Goal: Information Seeking & Learning: Learn about a topic

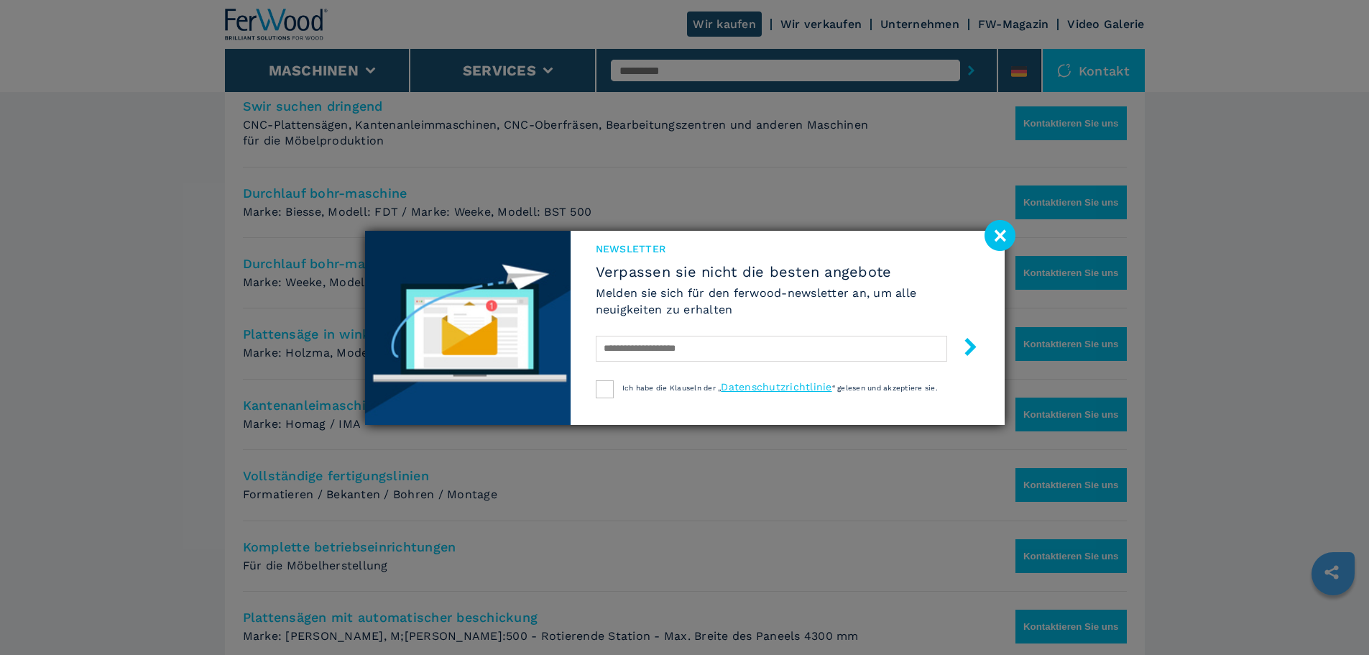
scroll to position [668, 0]
drag, startPoint x: 997, startPoint y: 234, endPoint x: 917, endPoint y: 233, distance: 80.5
click at [999, 234] on image at bounding box center [999, 235] width 31 height 31
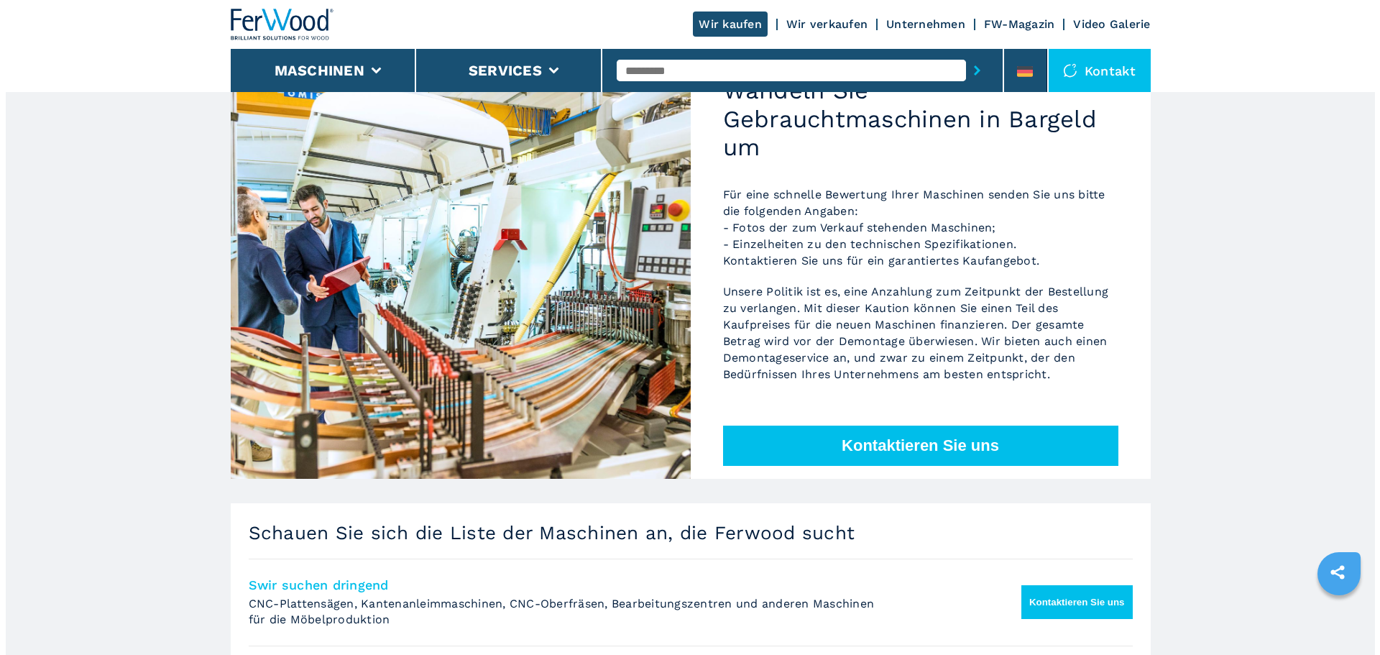
scroll to position [93, 0]
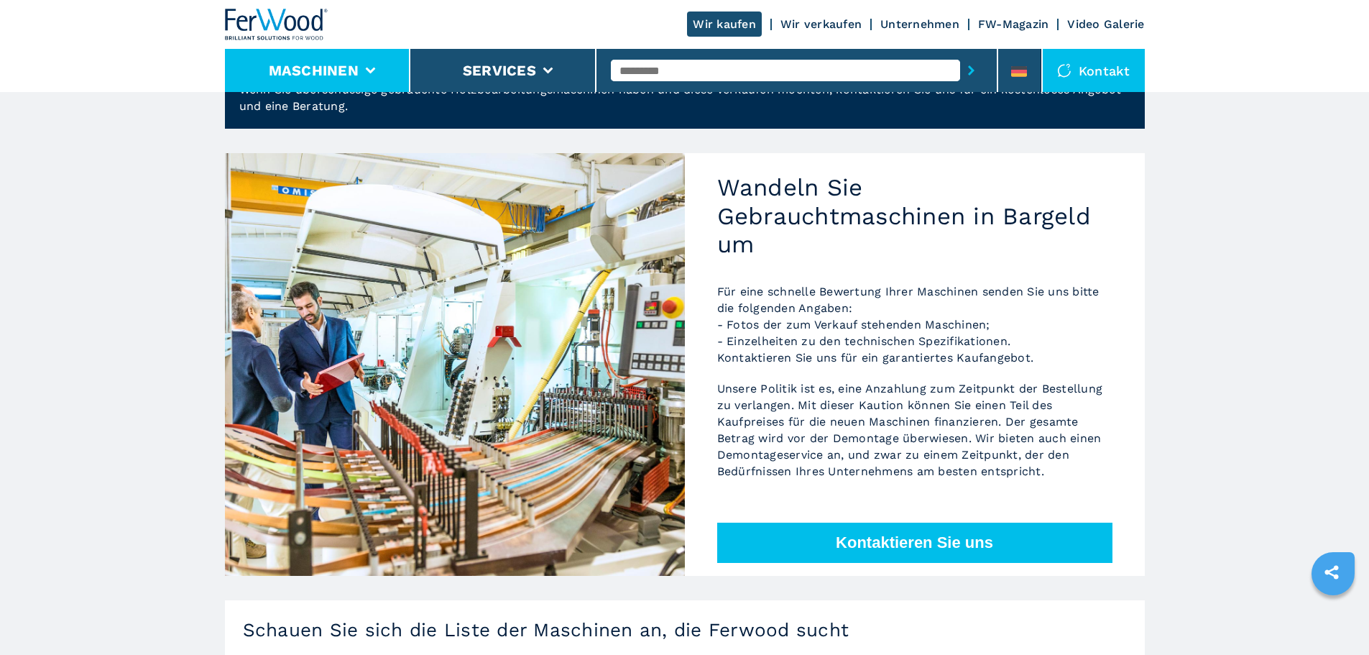
click at [309, 77] on button "Maschinen" at bounding box center [314, 70] width 90 height 17
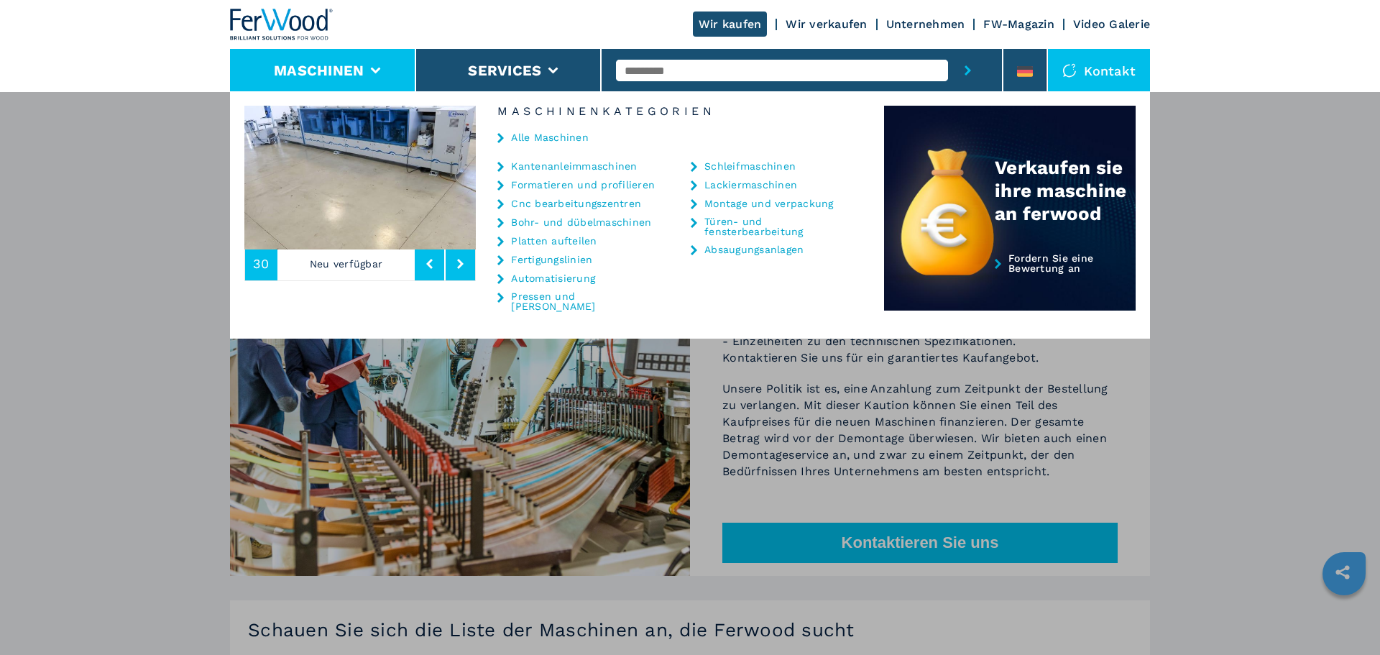
click at [560, 198] on link "Cnc bearbeitungszentren" at bounding box center [576, 203] width 130 height 10
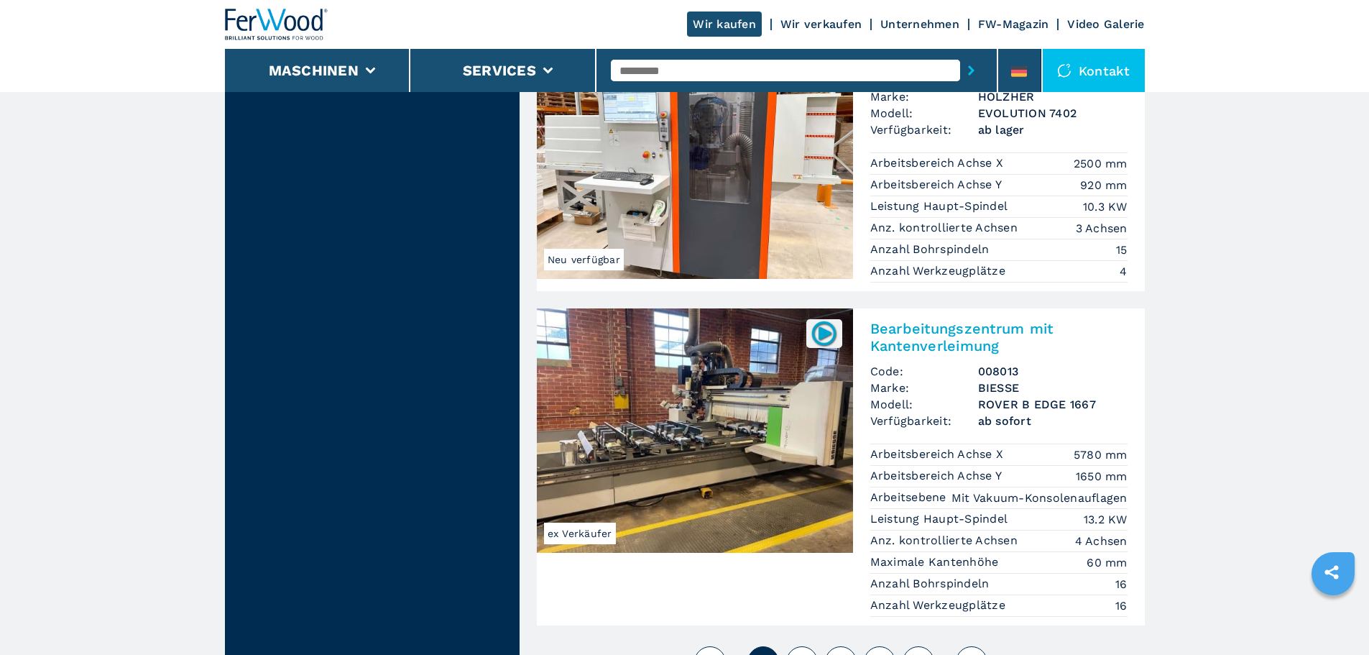
scroll to position [3593, 0]
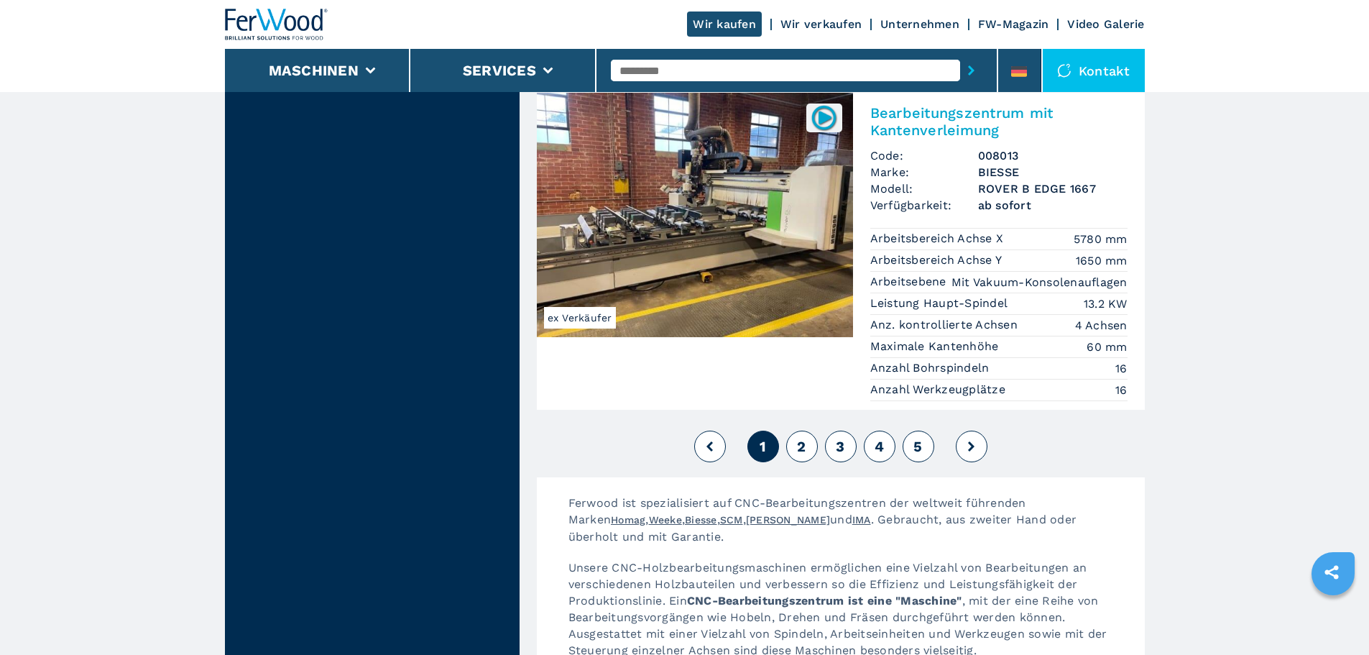
click at [793, 430] on button "2" at bounding box center [802, 446] width 32 height 32
click at [799, 438] on span "2" at bounding box center [801, 446] width 9 height 17
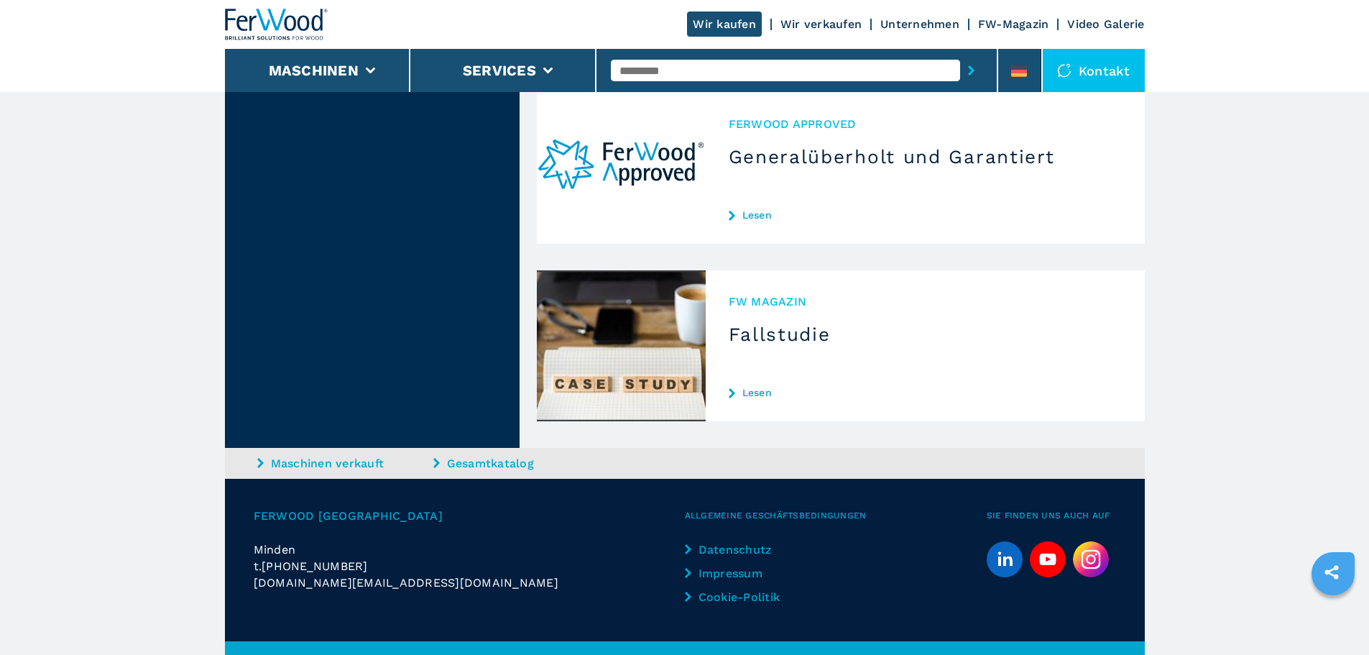
scroll to position [4576, 0]
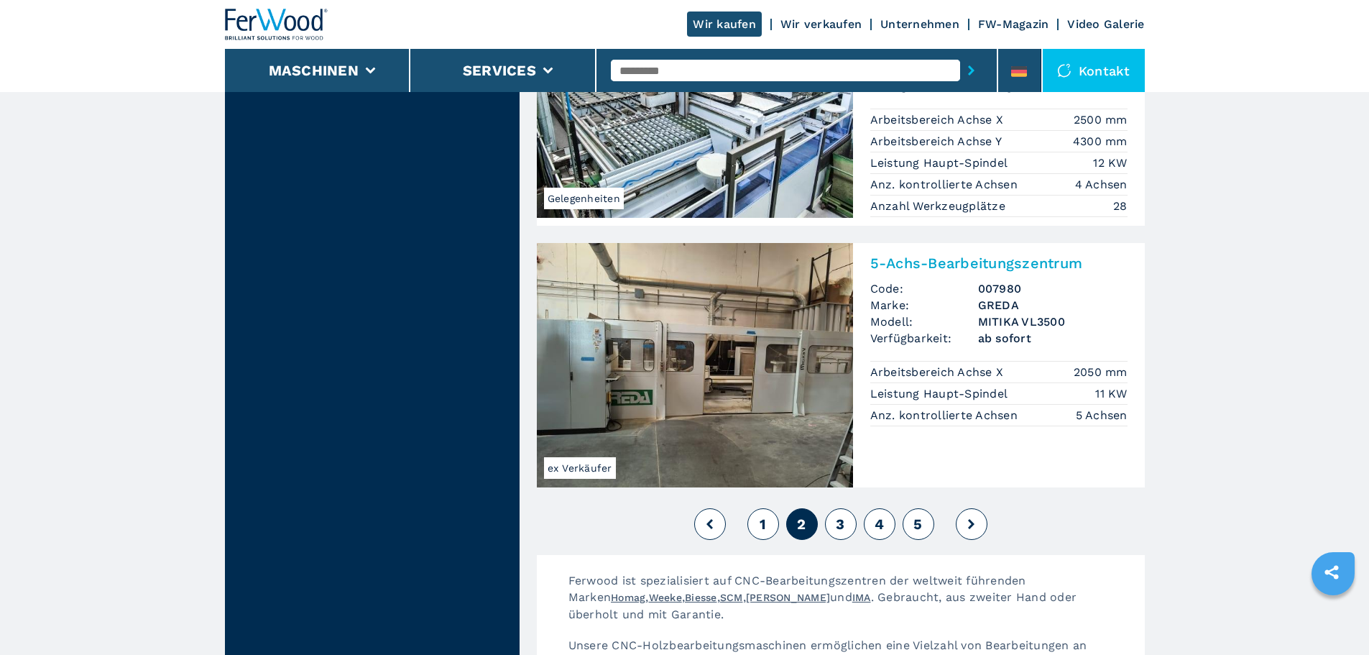
scroll to position [3593, 0]
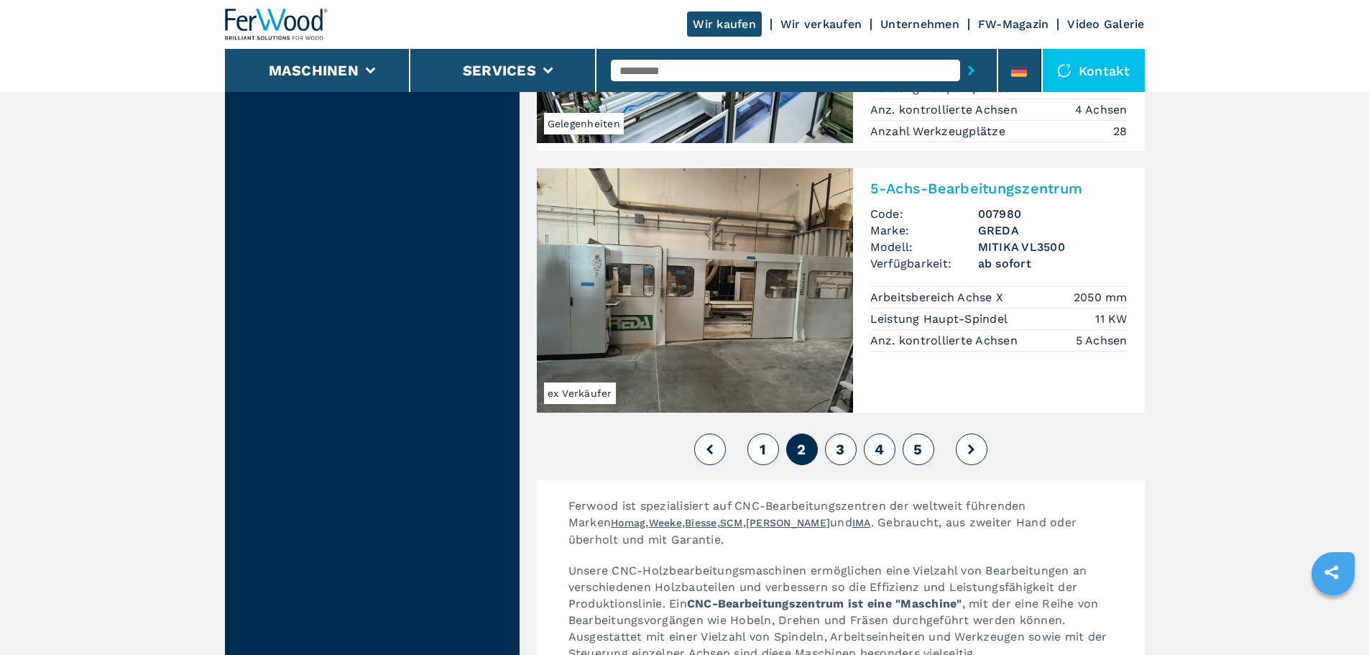
click at [744, 303] on img at bounding box center [695, 290] width 316 height 244
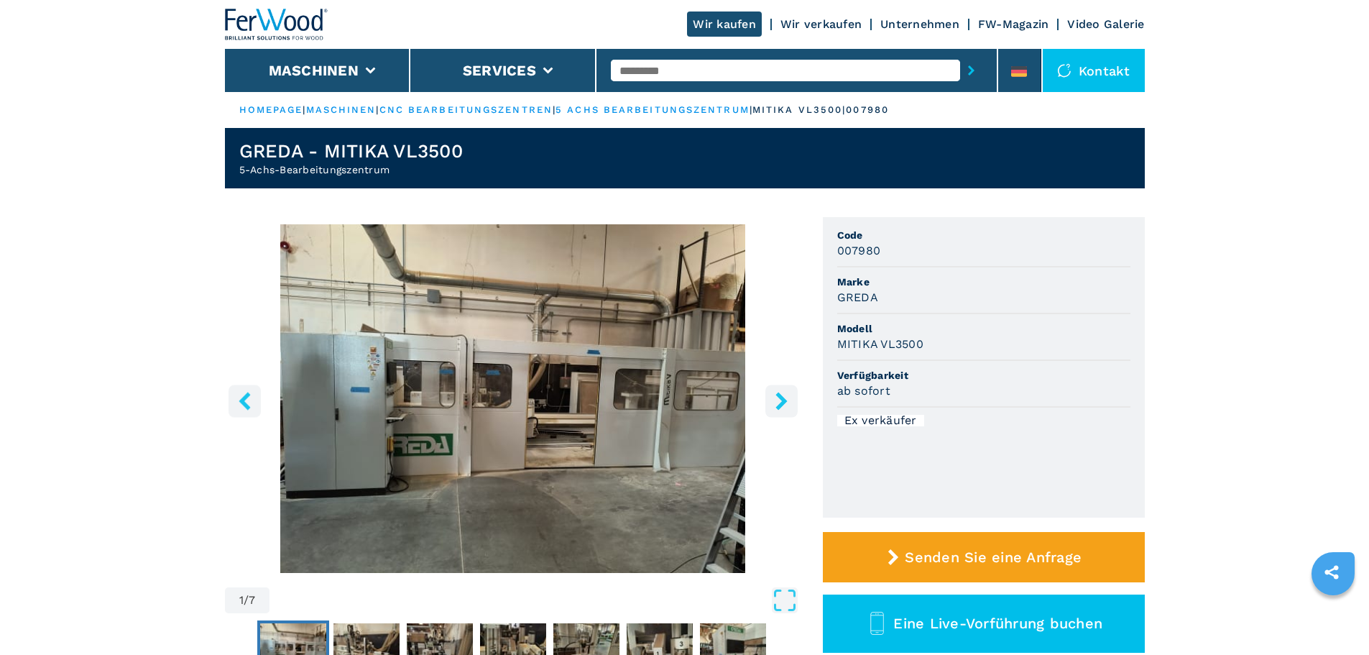
click at [560, 389] on img "Go to Slide 1" at bounding box center [513, 398] width 576 height 348
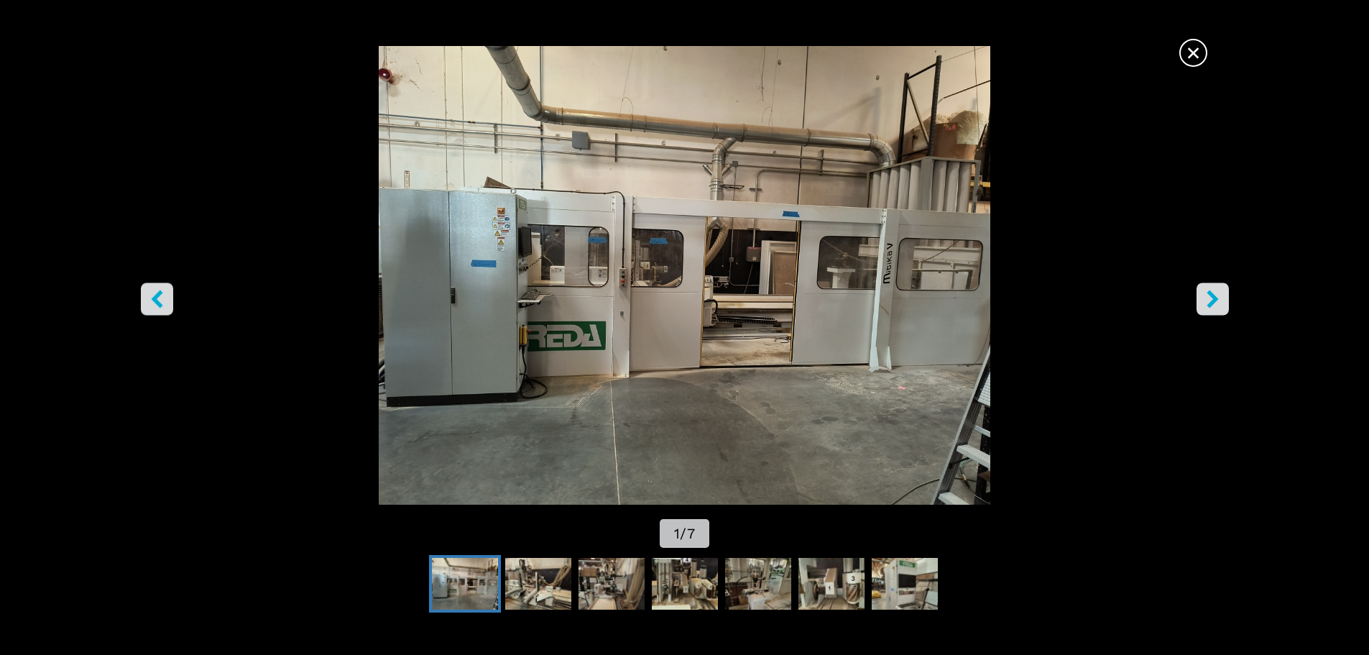
click at [1204, 290] on icon "right-button" at bounding box center [1213, 299] width 18 height 18
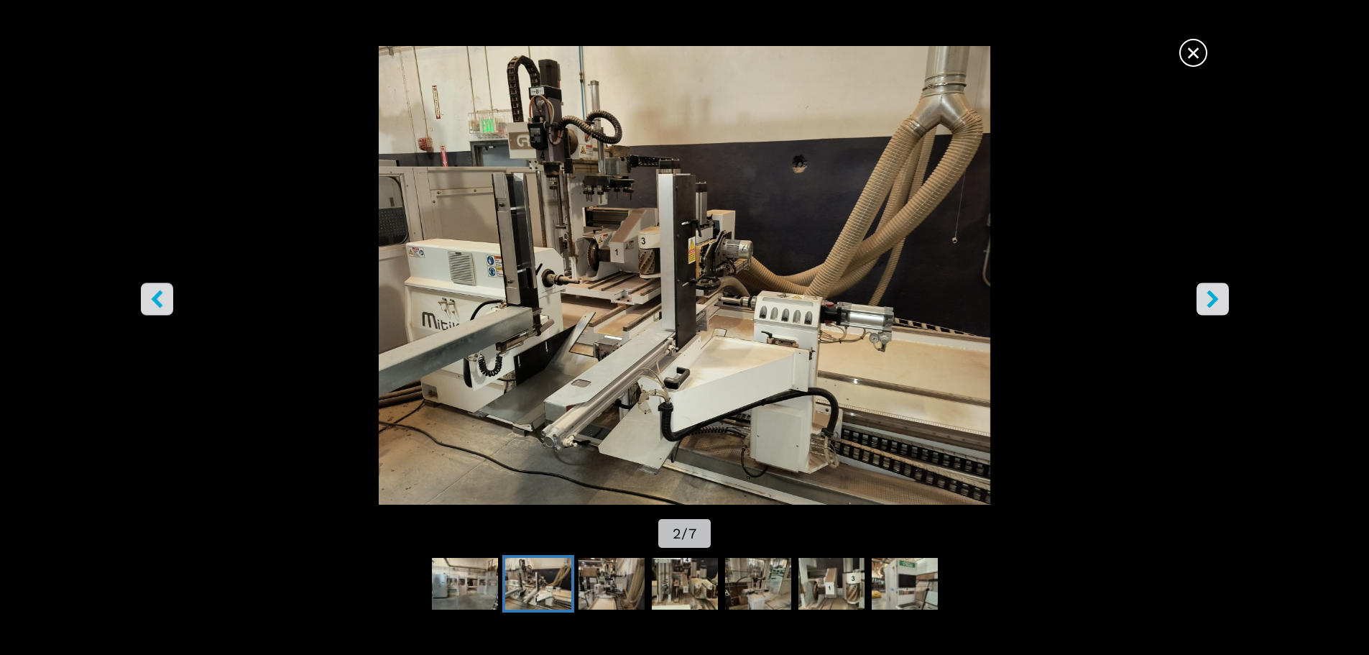
click at [1204, 290] on icon "right-button" at bounding box center [1213, 299] width 18 height 18
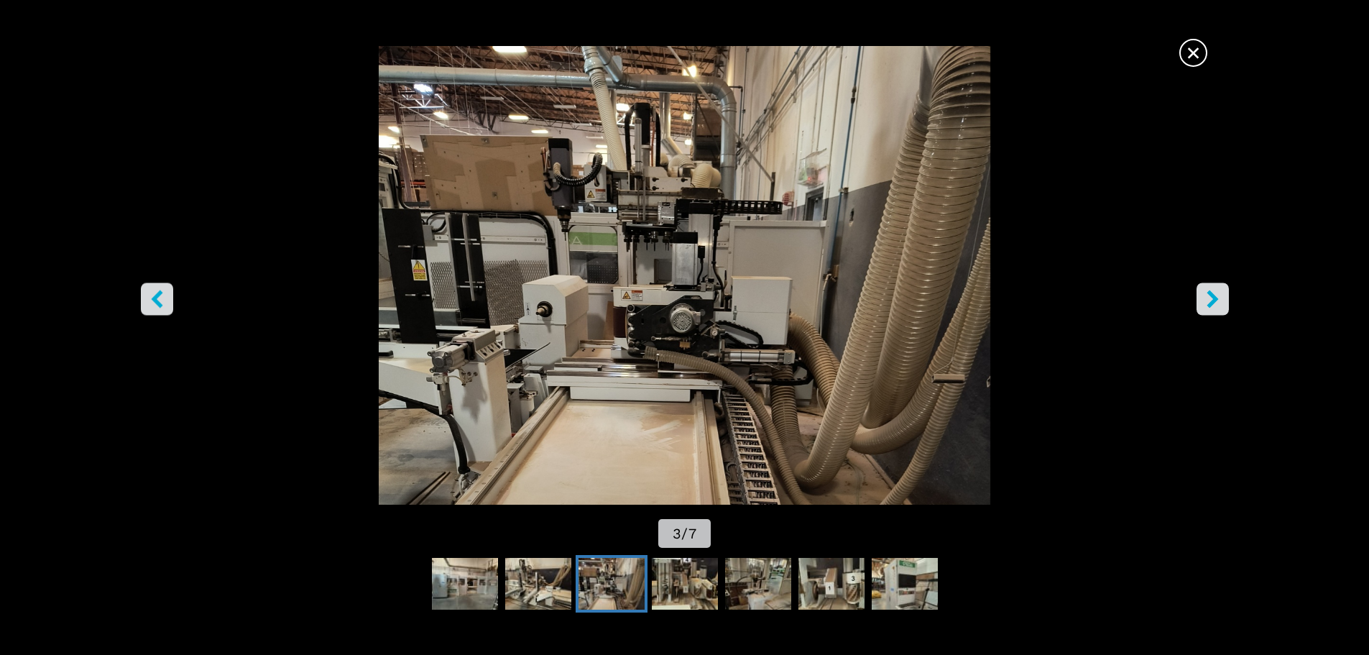
click at [1204, 290] on icon "right-button" at bounding box center [1213, 299] width 18 height 18
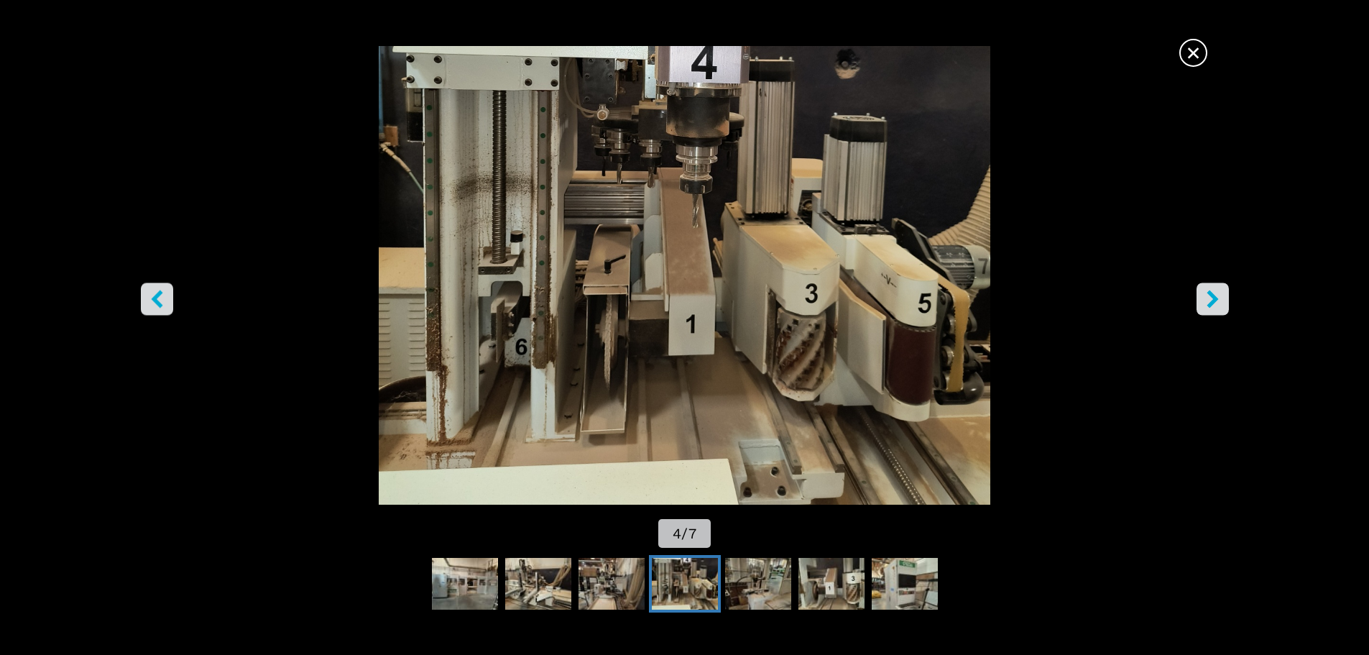
click at [1205, 290] on icon "right-button" at bounding box center [1213, 299] width 18 height 18
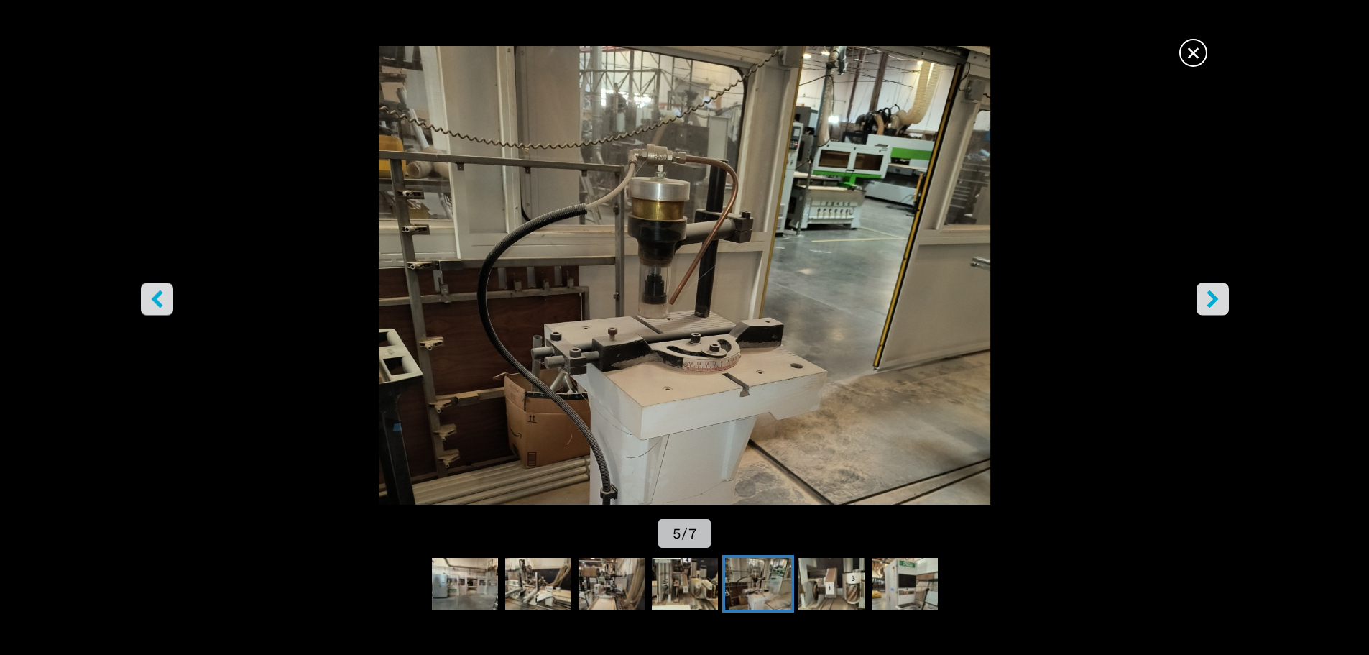
click at [1205, 290] on icon "right-button" at bounding box center [1213, 299] width 18 height 18
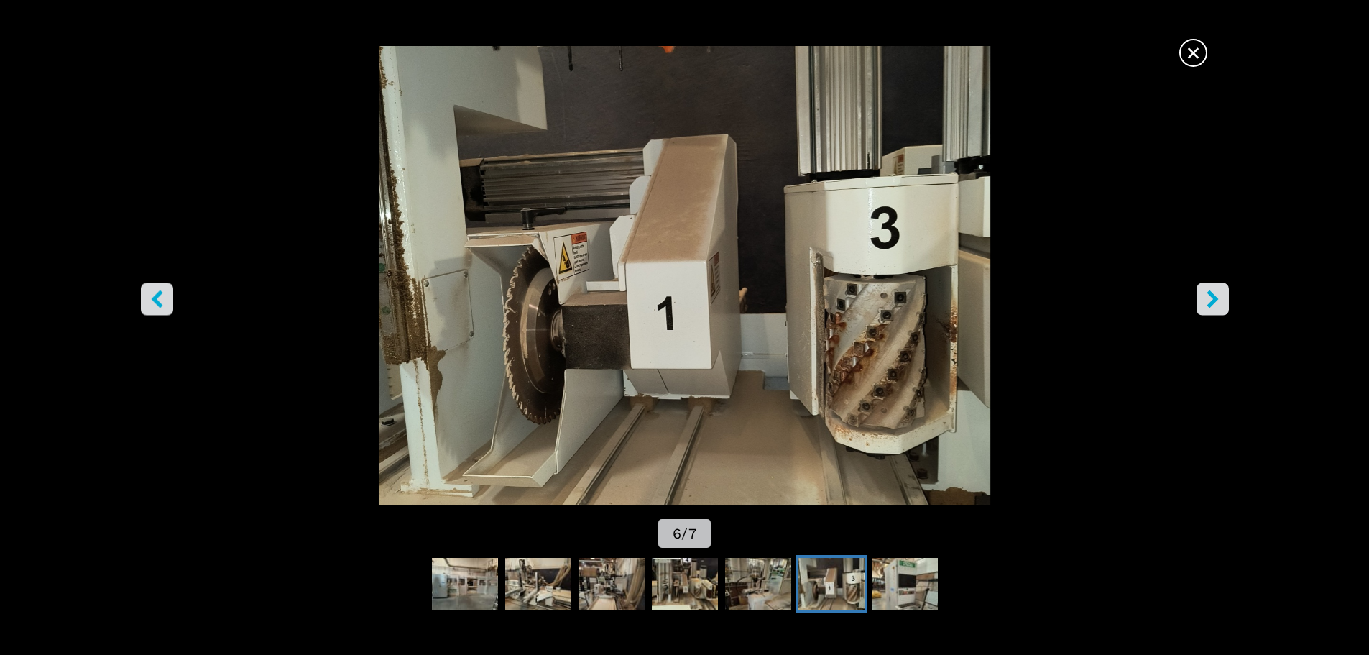
click at [1205, 290] on icon "right-button" at bounding box center [1213, 299] width 18 height 18
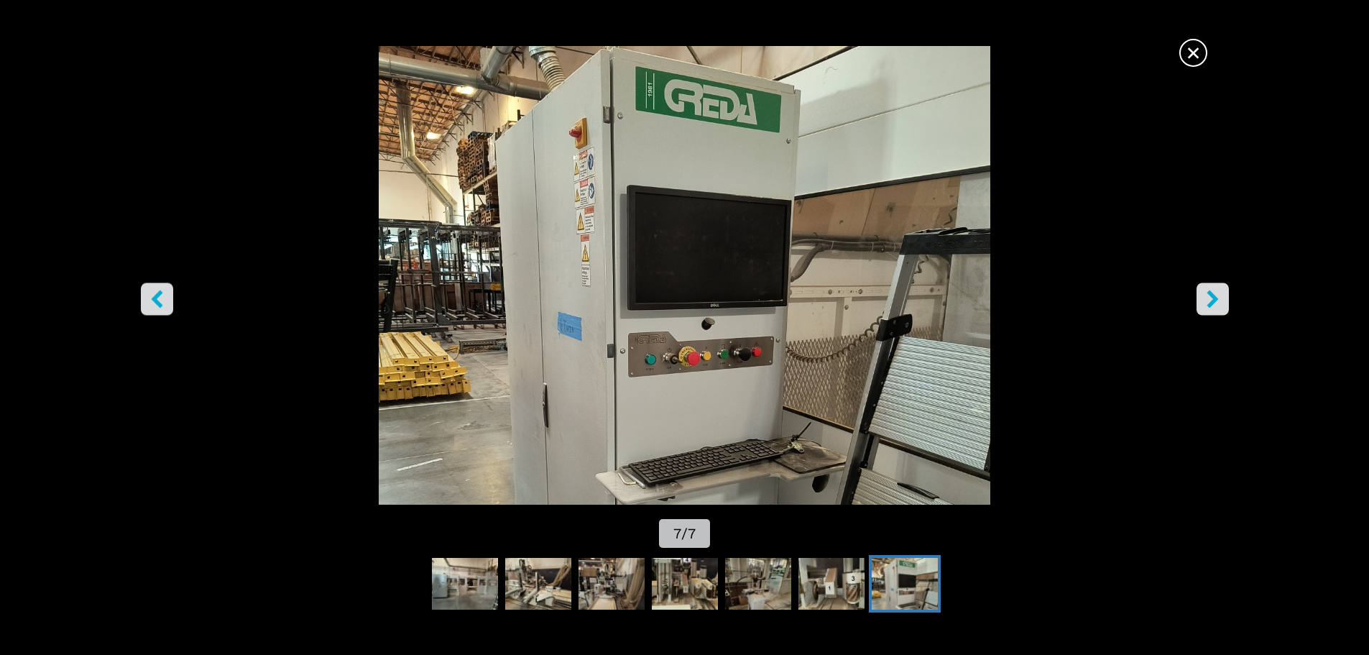
click at [1205, 290] on icon "right-button" at bounding box center [1213, 299] width 18 height 18
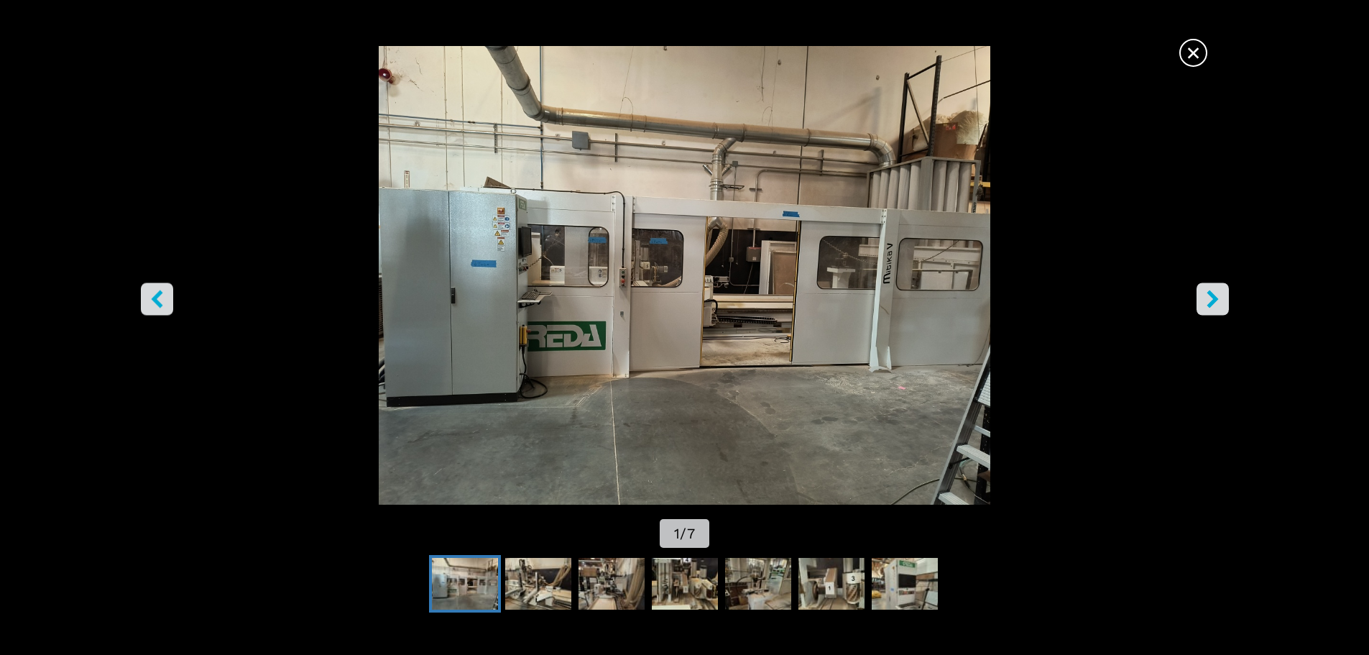
click at [1205, 290] on icon "right-button" at bounding box center [1213, 299] width 18 height 18
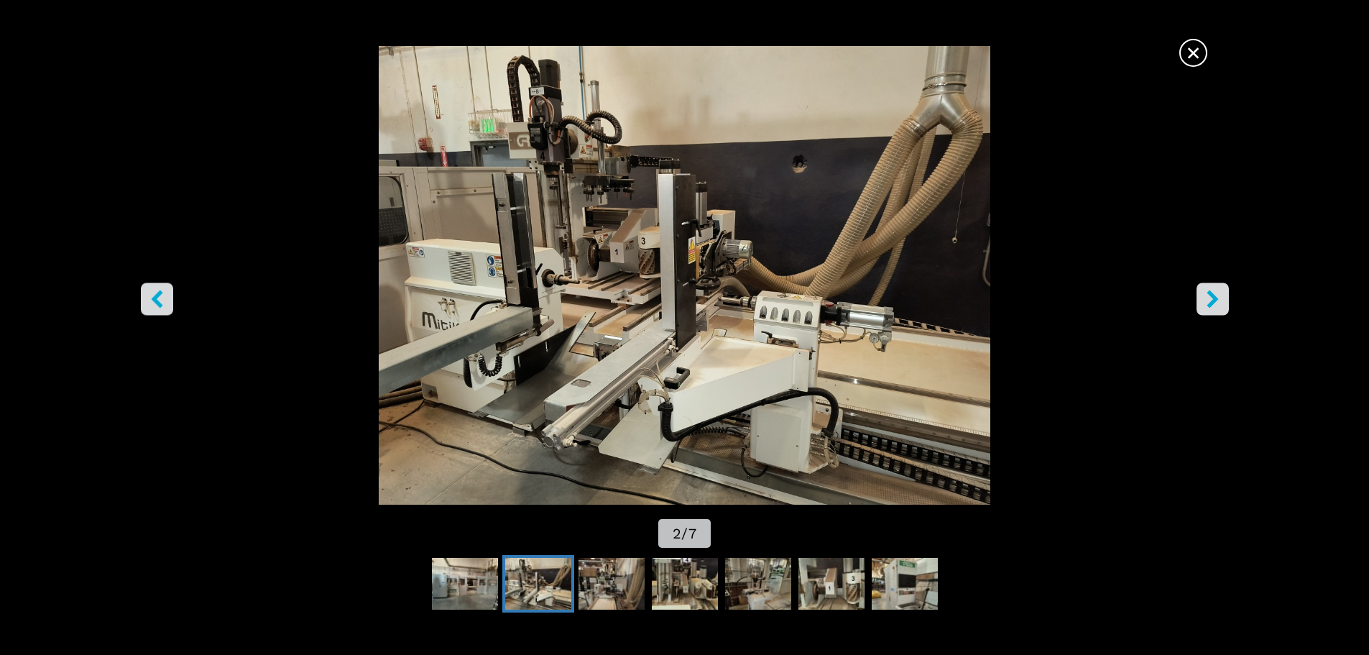
click at [1205, 290] on icon "right-button" at bounding box center [1213, 299] width 18 height 18
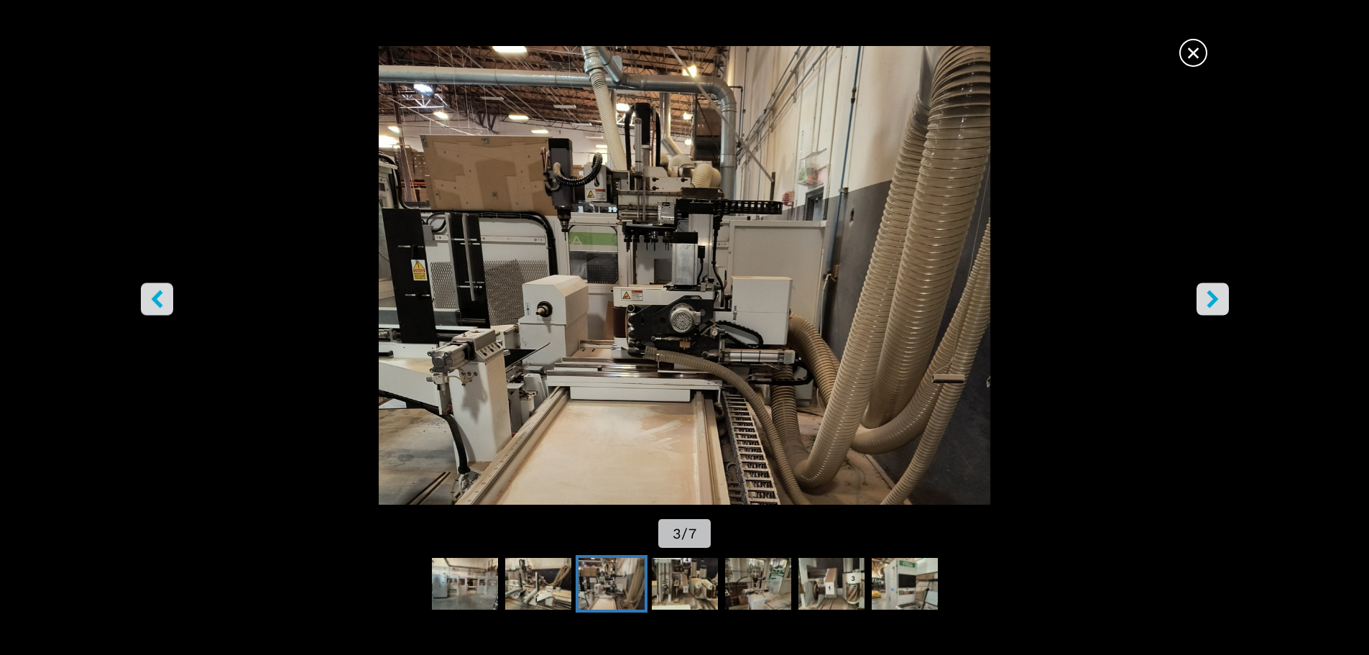
click at [1205, 290] on icon "right-button" at bounding box center [1213, 299] width 18 height 18
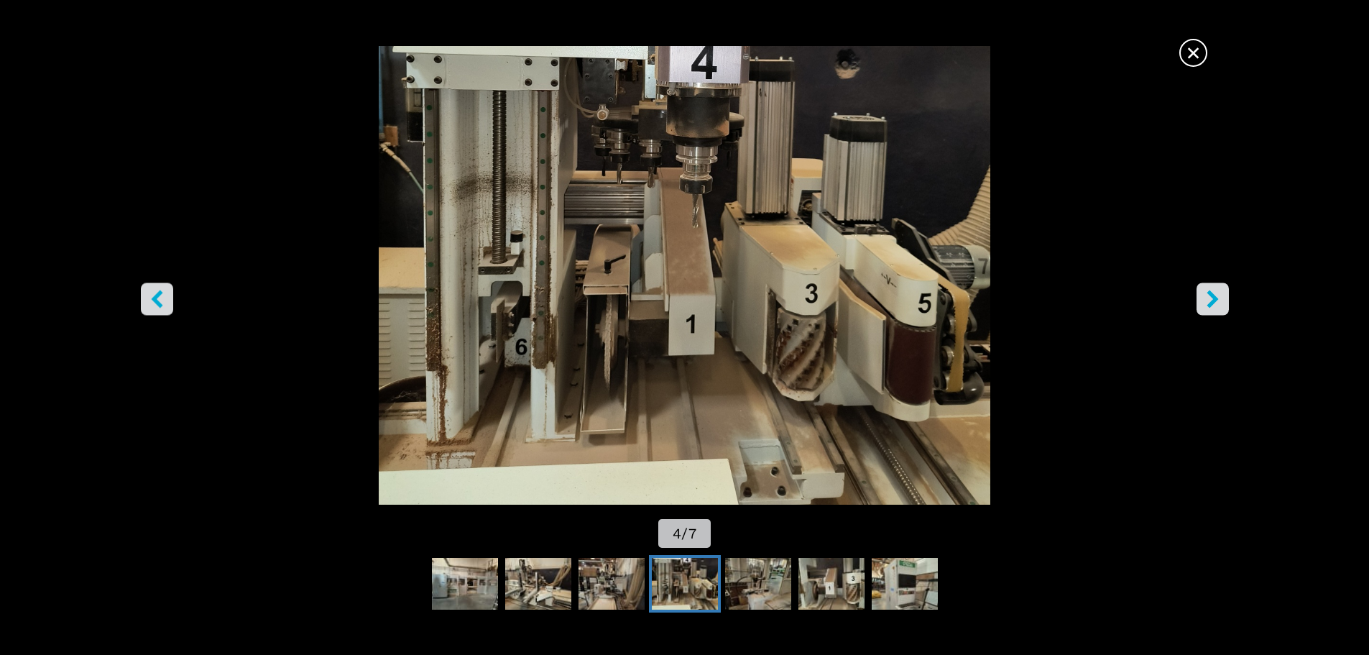
click at [1205, 290] on icon "right-button" at bounding box center [1213, 299] width 18 height 18
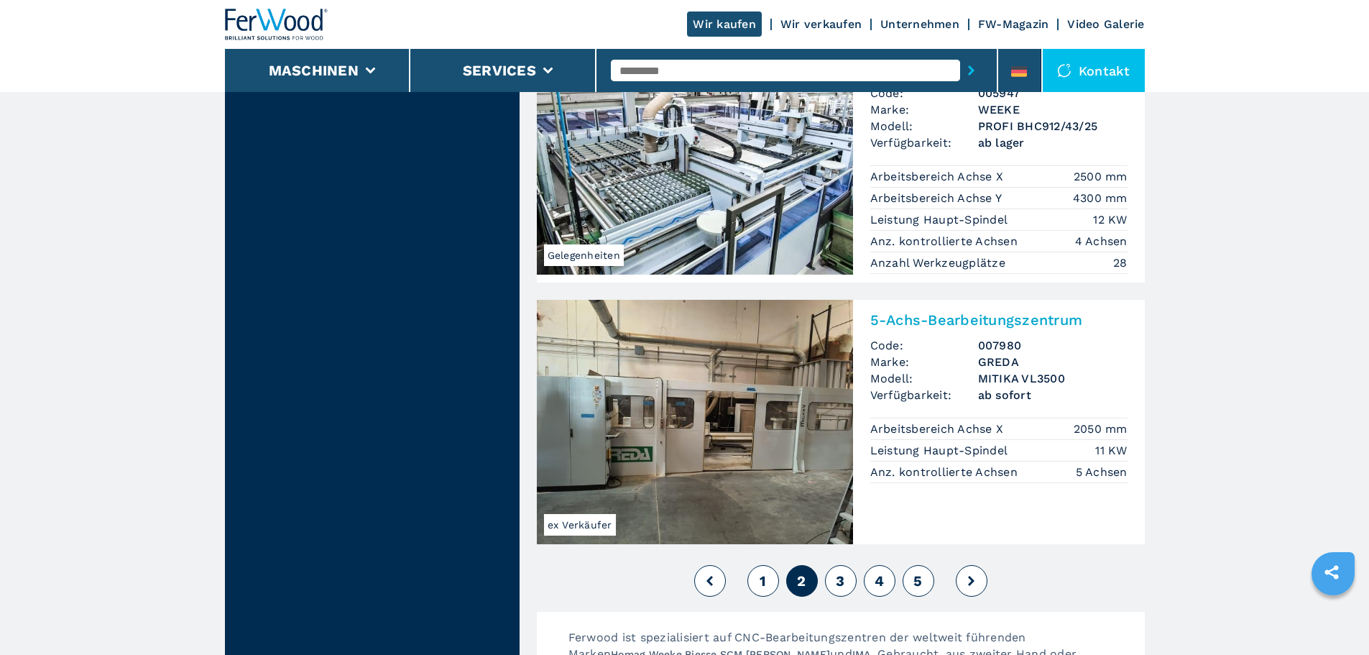
scroll to position [3593, 0]
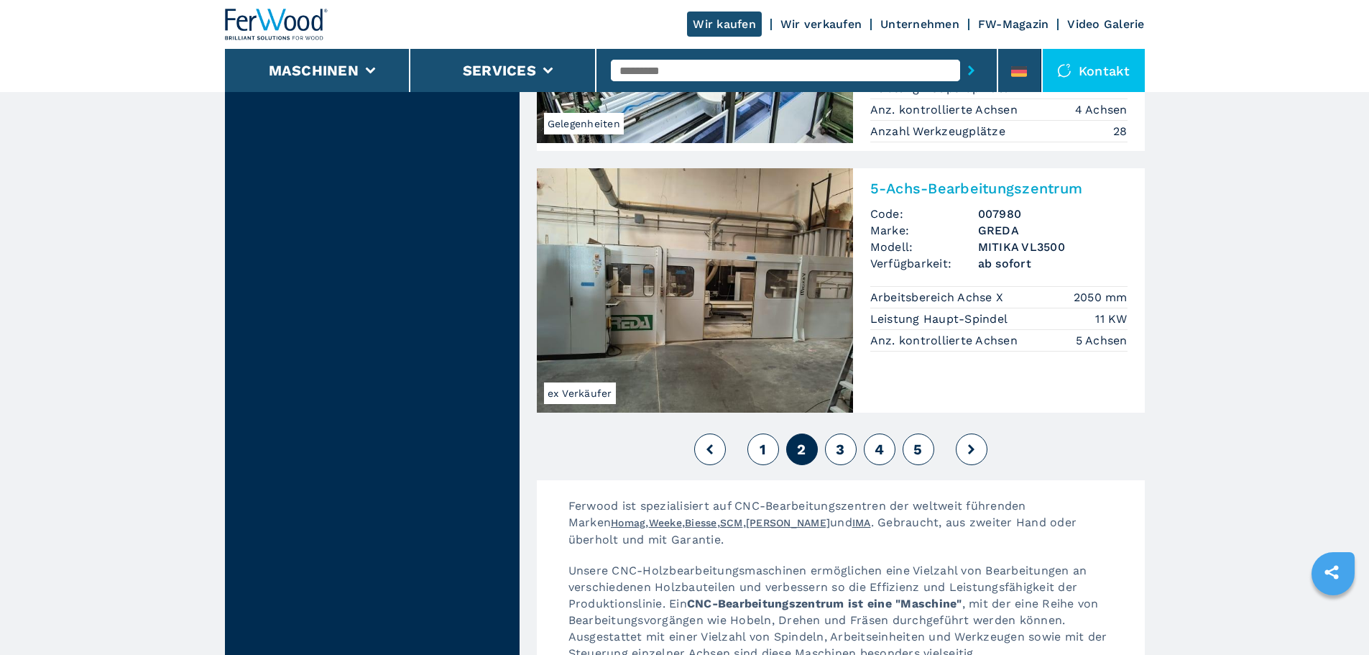
click at [845, 433] on button "3" at bounding box center [841, 449] width 32 height 32
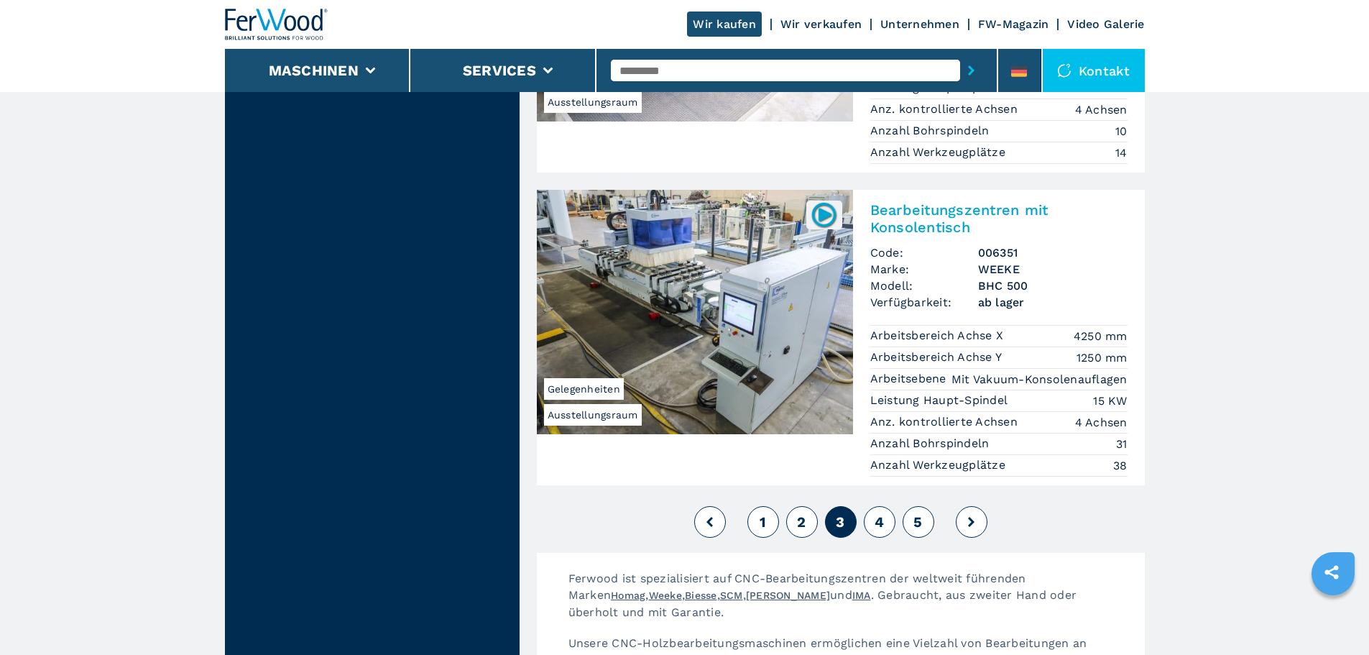
scroll to position [3593, 0]
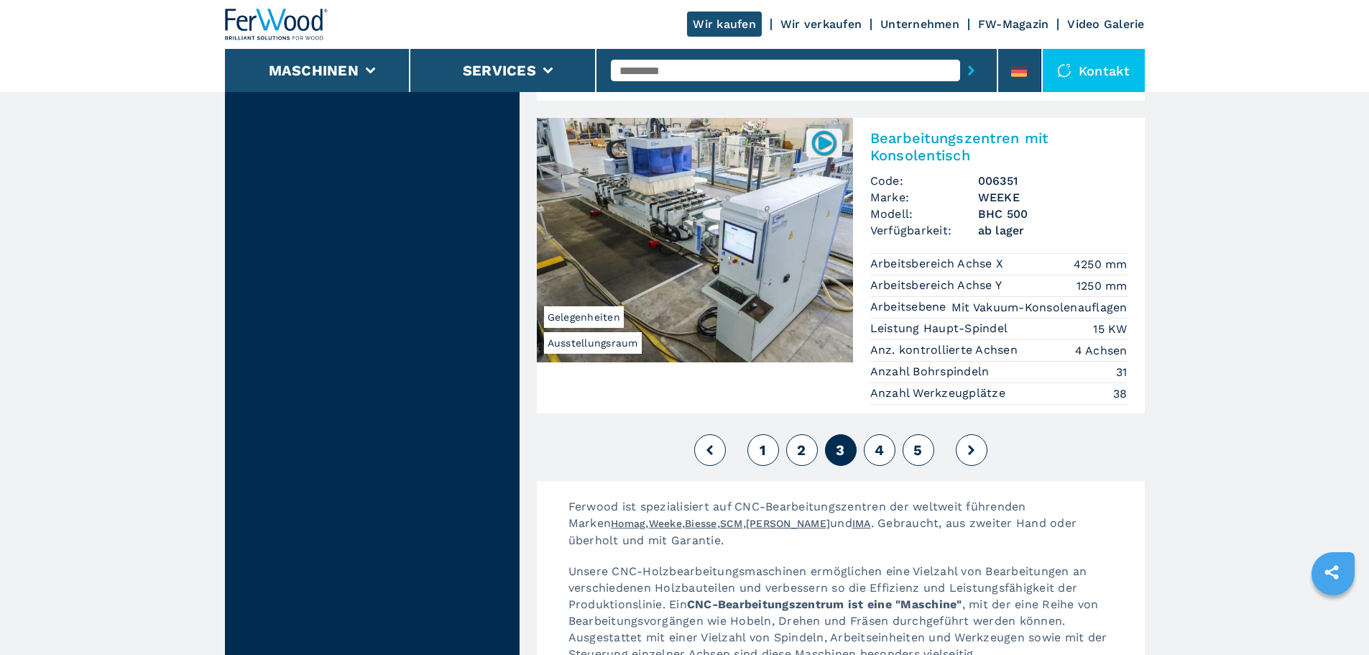
click at [872, 434] on button "4" at bounding box center [880, 450] width 32 height 32
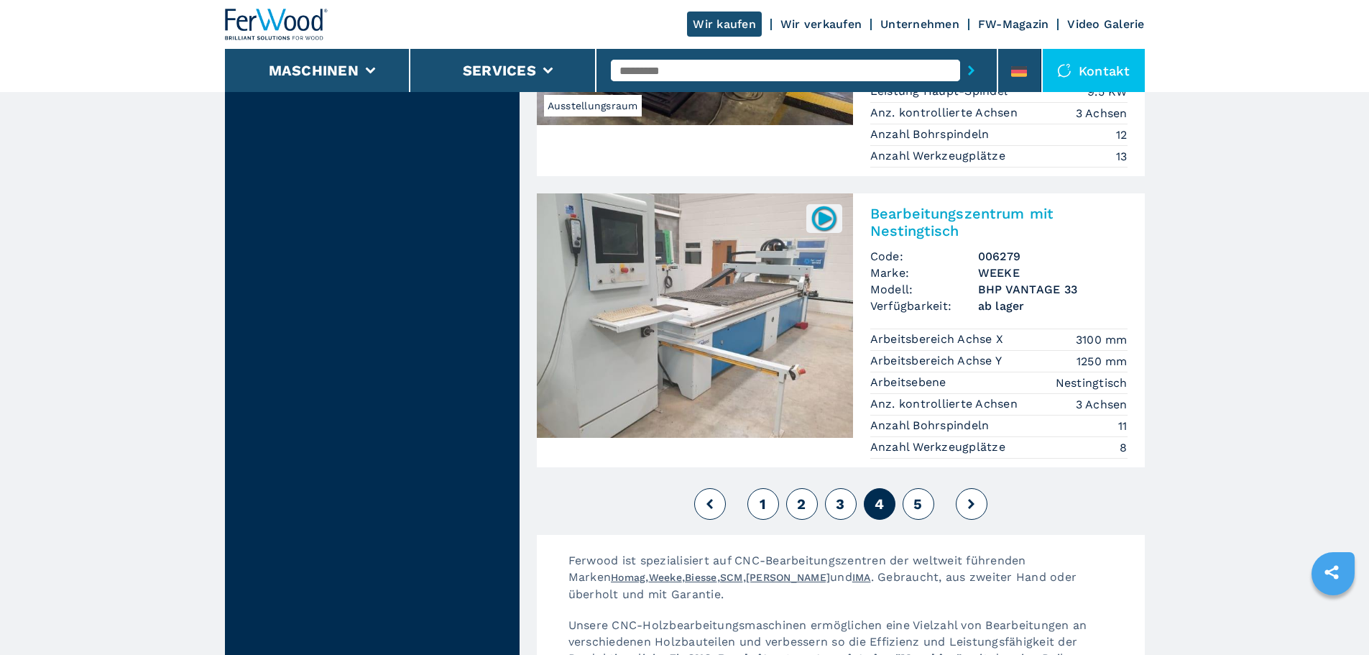
scroll to position [3593, 0]
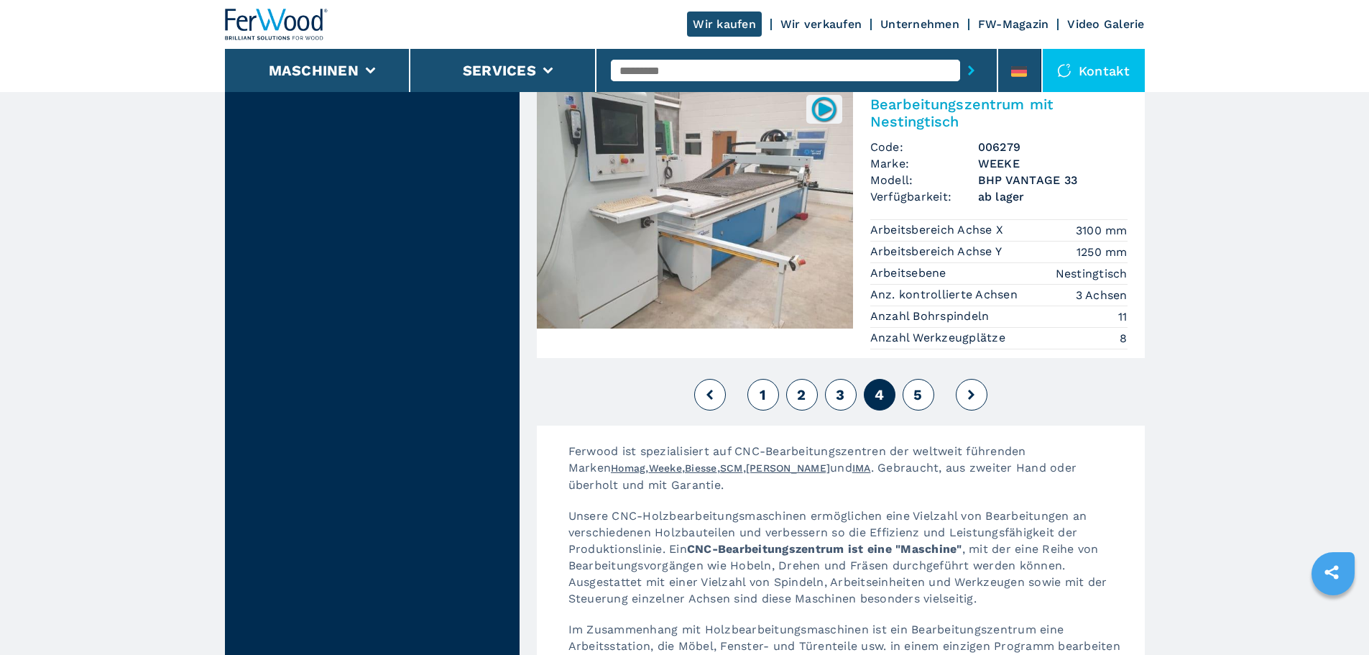
click at [925, 379] on button "5" at bounding box center [918, 395] width 32 height 32
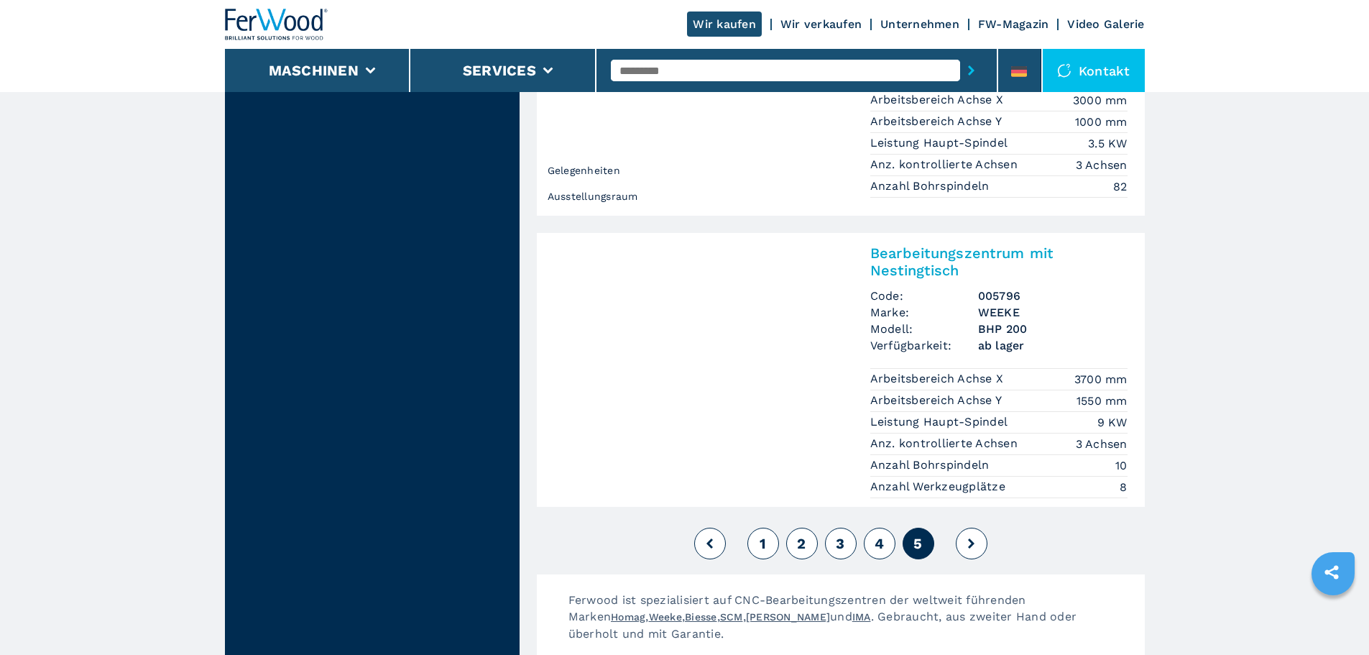
scroll to position [3090, 0]
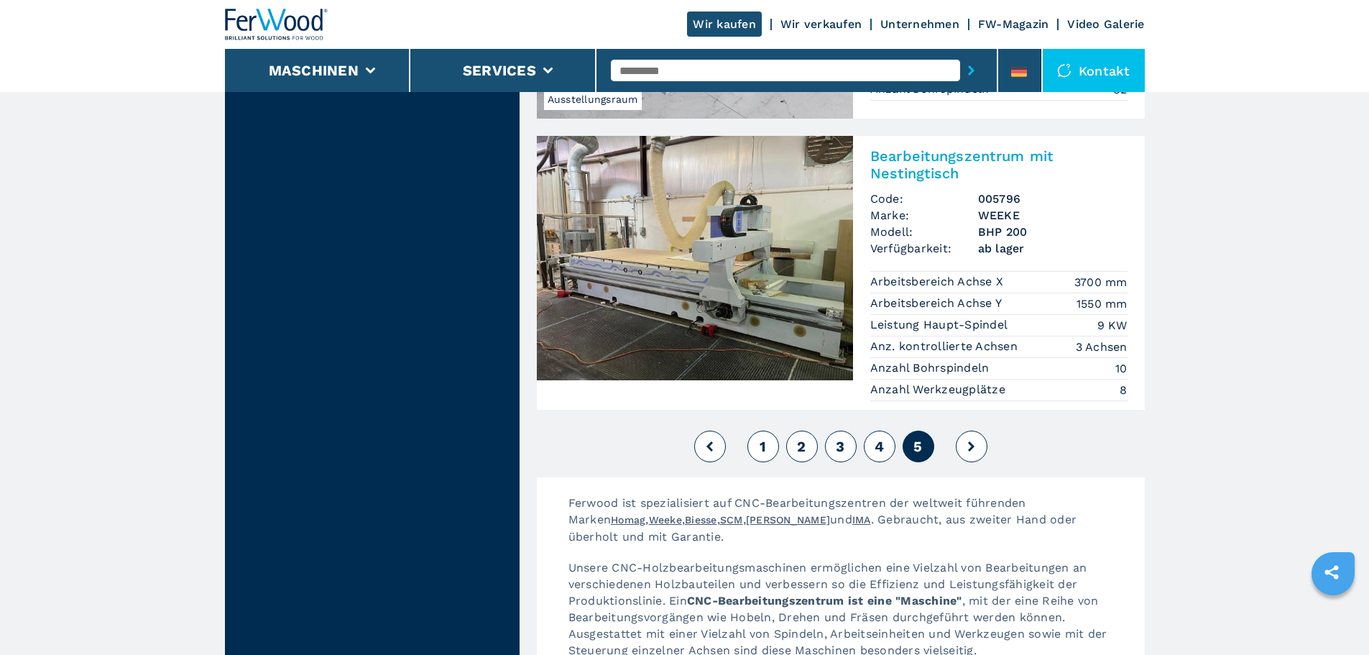
click at [972, 441] on icon at bounding box center [971, 446] width 6 height 10
